Goal: Information Seeking & Learning: Learn about a topic

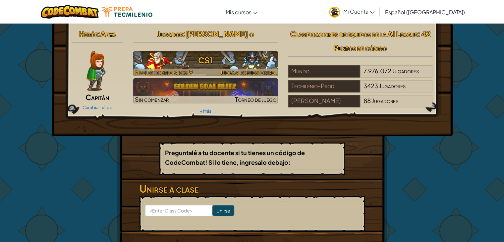
click at [232, 55] on h3 "CS1" at bounding box center [205, 60] width 145 height 15
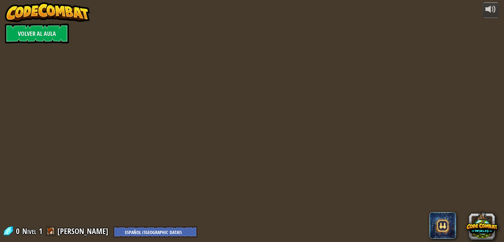
select select "es-419"
